Goal: Navigation & Orientation: Find specific page/section

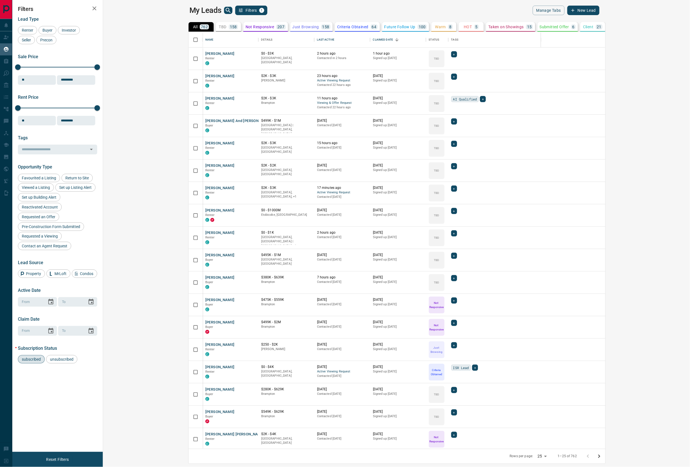
scroll to position [411, 579]
click at [250, 97] on icon "Open in New Tab" at bounding box center [252, 98] width 4 height 4
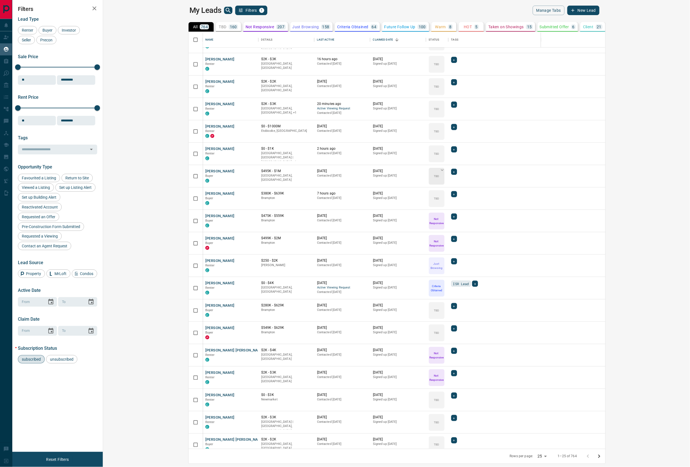
scroll to position [98, 0]
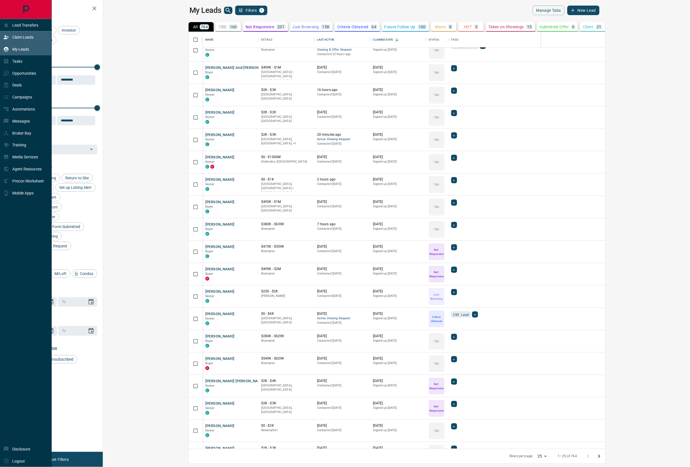
click at [11, 37] on div "Claim Leads" at bounding box center [18, 37] width 30 height 9
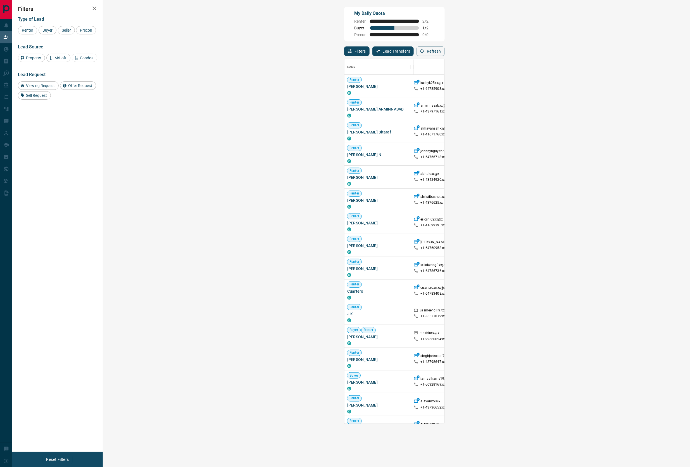
scroll to position [358, 569]
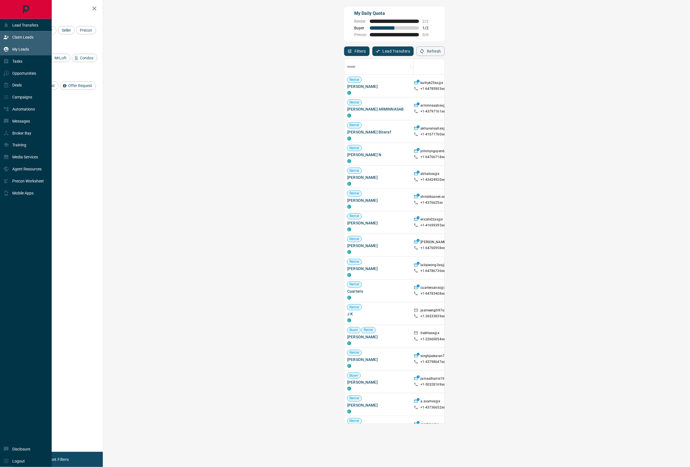
click at [17, 52] on div "My Leads" at bounding box center [16, 49] width 26 height 9
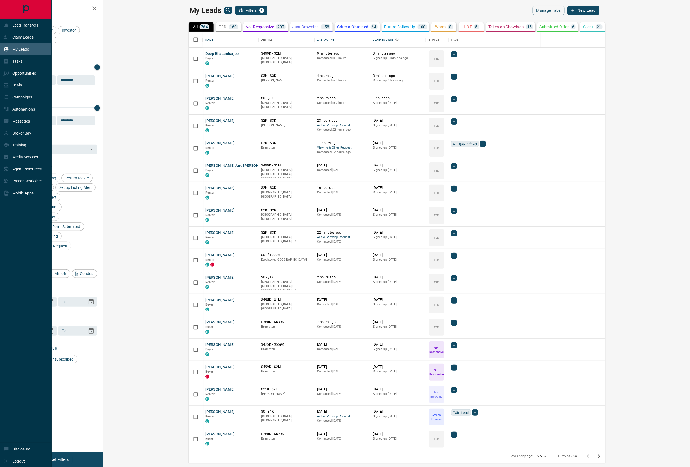
scroll to position [411, 579]
click at [26, 39] on p "Claim Leads" at bounding box center [22, 37] width 21 height 4
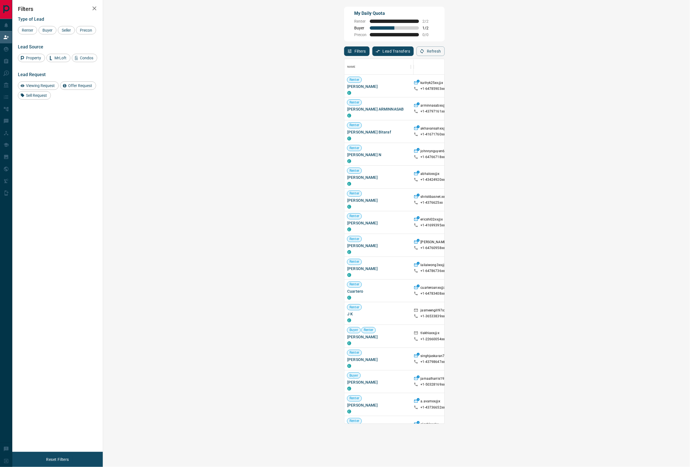
scroll to position [143, 0]
